Goal: Information Seeking & Learning: Learn about a topic

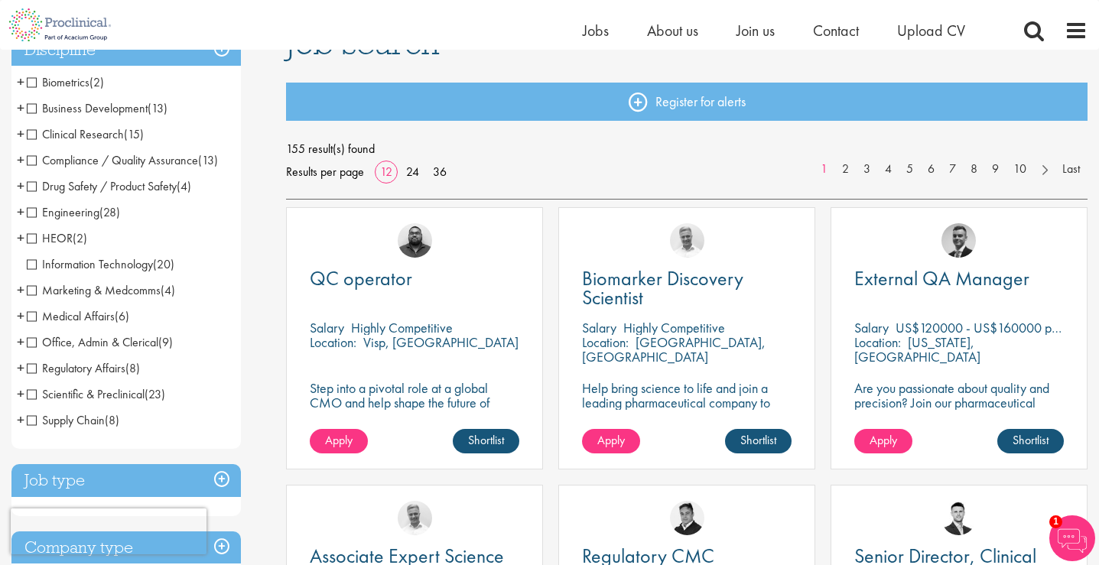
scroll to position [142, 0]
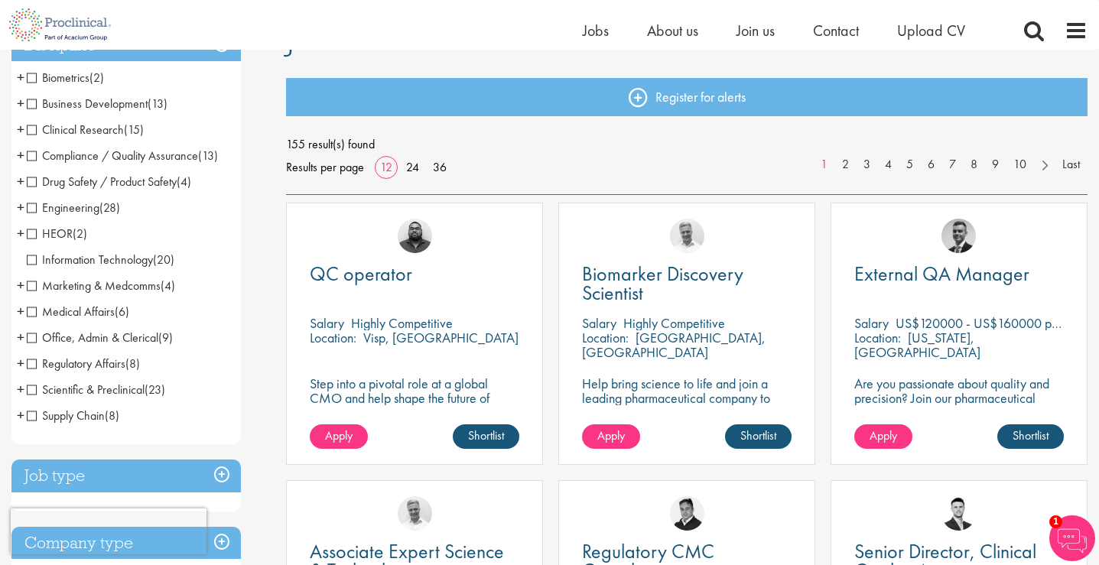
click at [67, 131] on span "Clinical Research" at bounding box center [75, 130] width 97 height 16
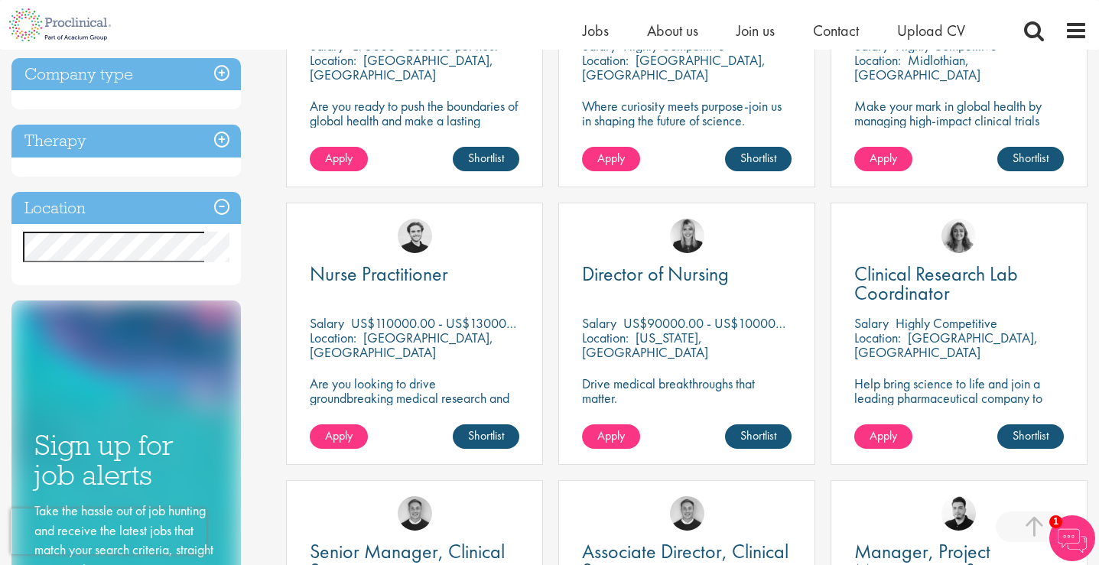
scroll to position [421, 0]
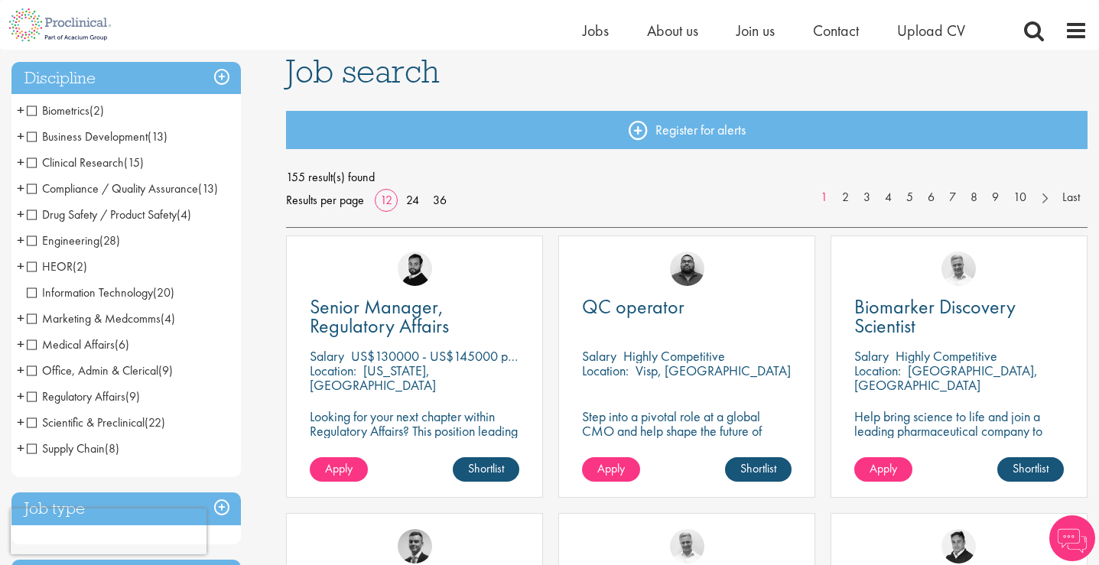
scroll to position [112, 0]
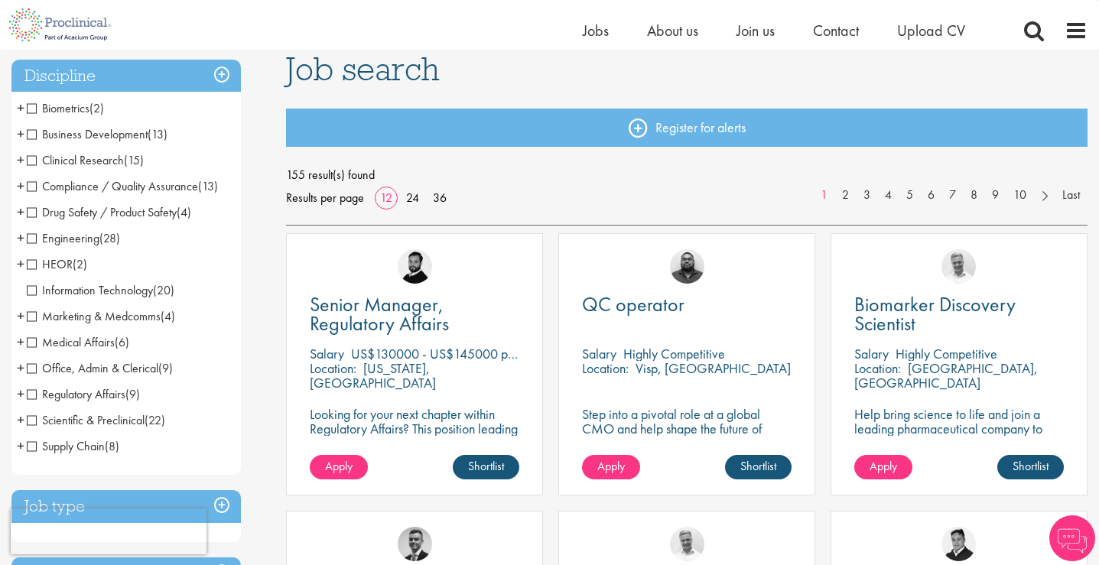
click at [122, 419] on span "Scientific & Preclinical" at bounding box center [86, 420] width 118 height 16
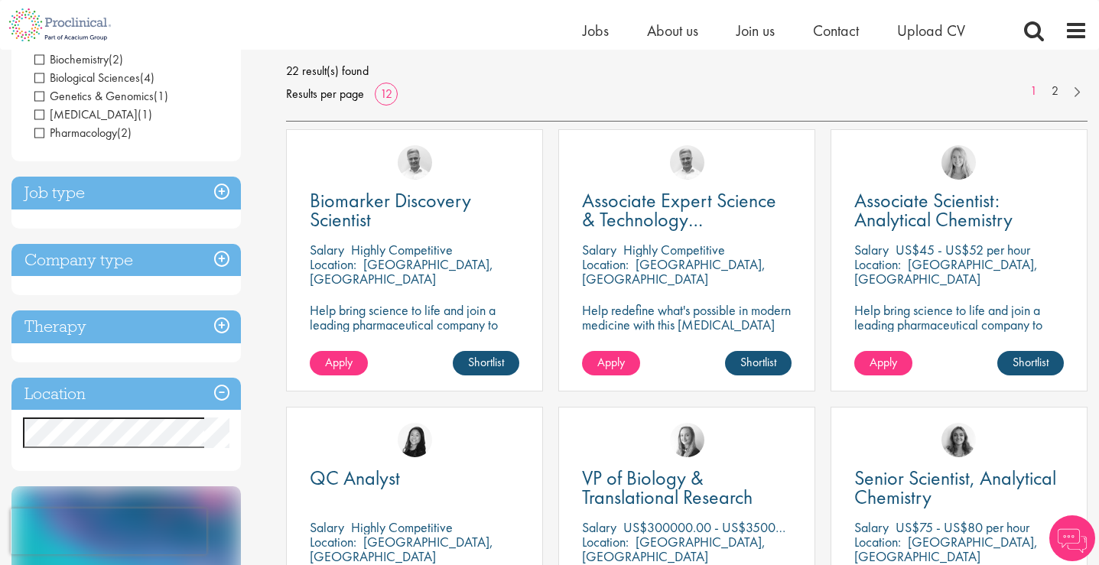
scroll to position [232, 0]
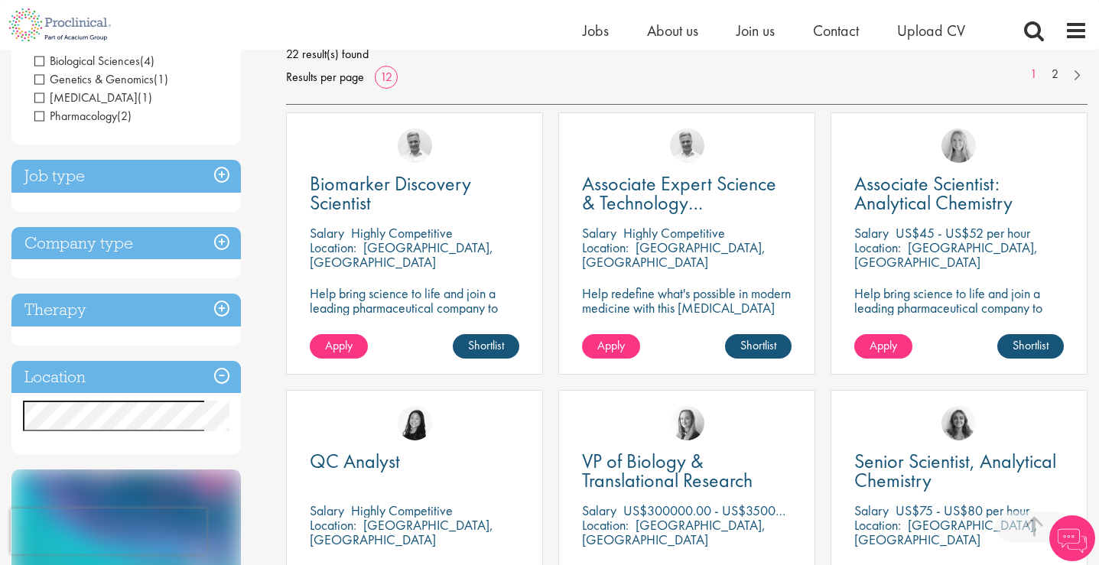
click at [177, 374] on h3 "Location" at bounding box center [125, 377] width 229 height 33
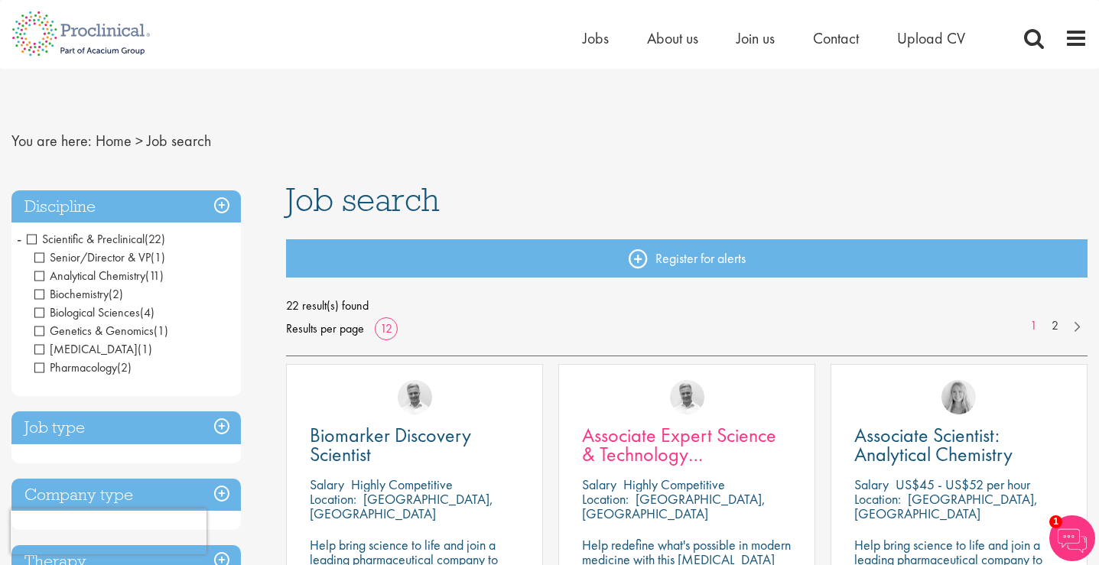
scroll to position [0, 0]
click at [639, 435] on span "Associate Expert Science & Technology ([MEDICAL_DATA])" at bounding box center [679, 454] width 194 height 64
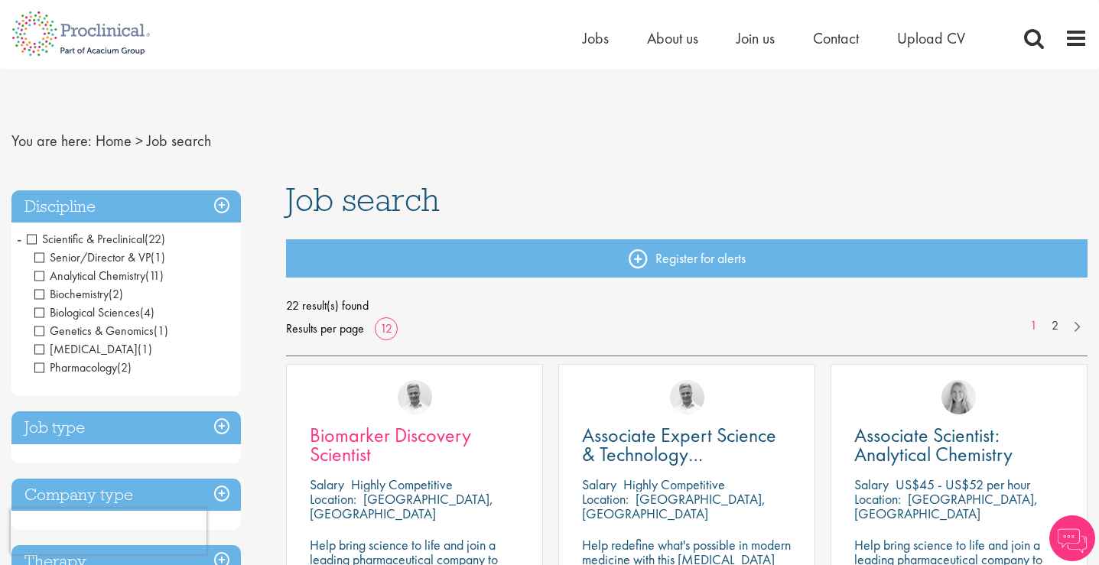
click at [375, 446] on span "Biomarker Discovery Scientist" at bounding box center [390, 444] width 161 height 45
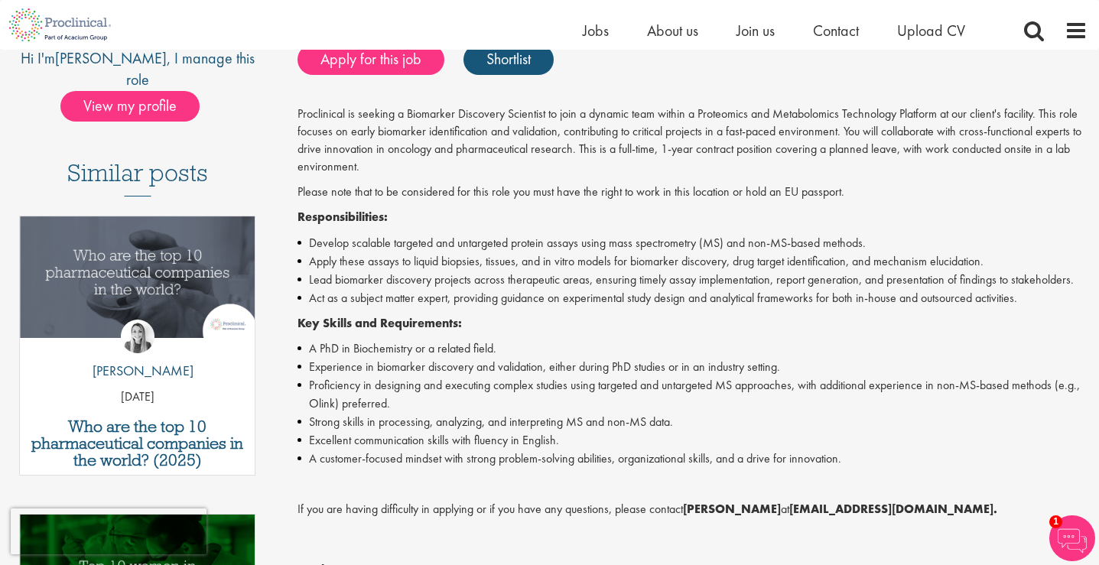
scroll to position [168, 0]
